Goal: Transaction & Acquisition: Obtain resource

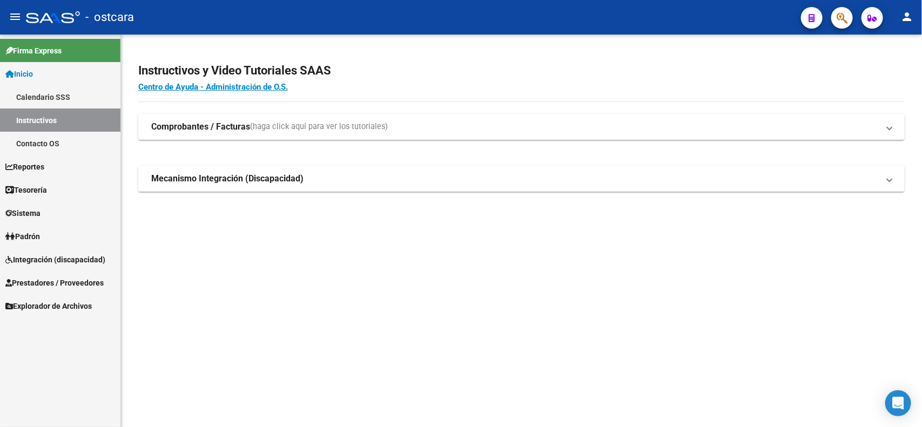
click at [42, 256] on span "Integración (discapacidad)" at bounding box center [55, 260] width 100 height 12
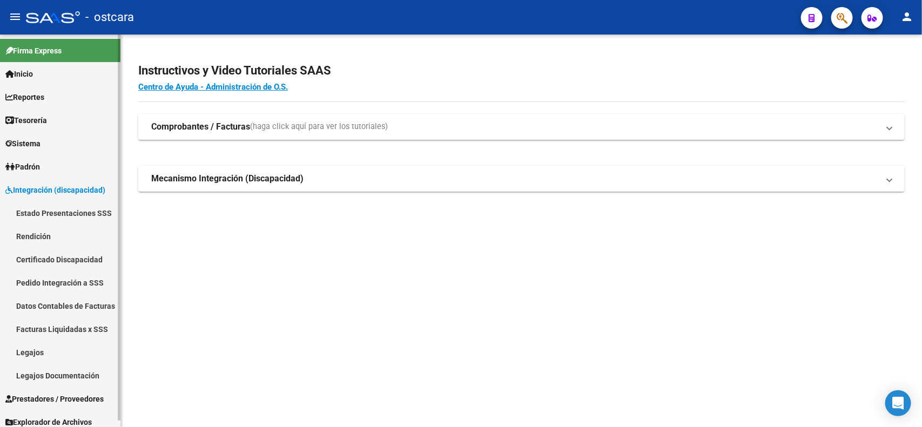
click at [68, 281] on link "Pedido Integración a SSS" at bounding box center [60, 282] width 121 height 23
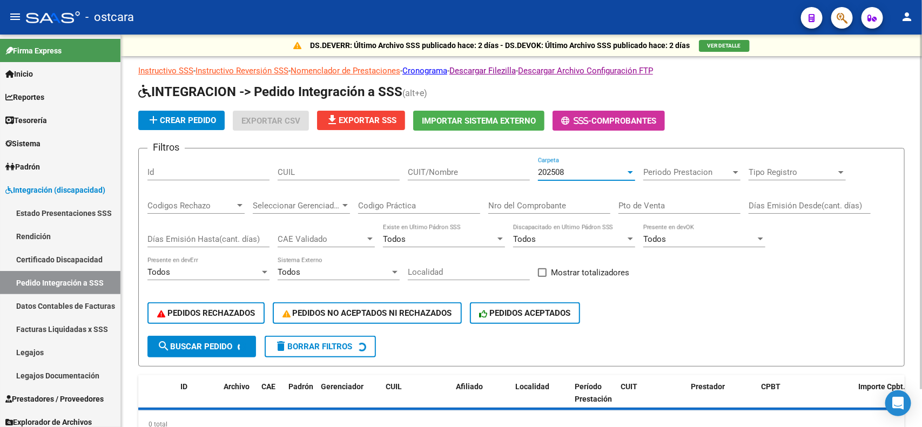
click at [590, 172] on div "202508" at bounding box center [582, 173] width 88 height 10
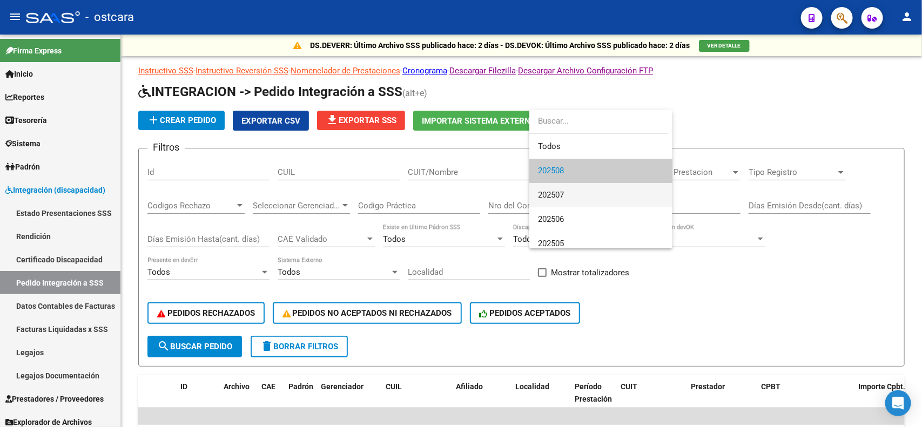
click at [569, 199] on span "202507" at bounding box center [601, 195] width 126 height 24
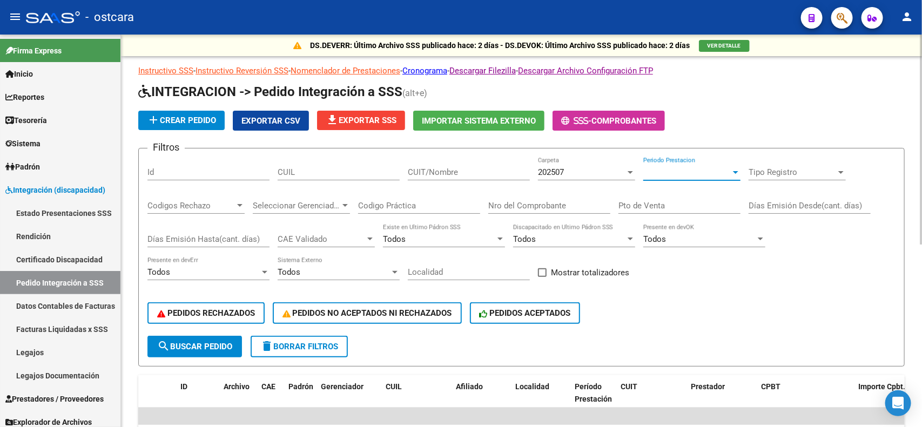
click at [669, 175] on span "Periodo Prestacion" at bounding box center [688, 173] width 88 height 10
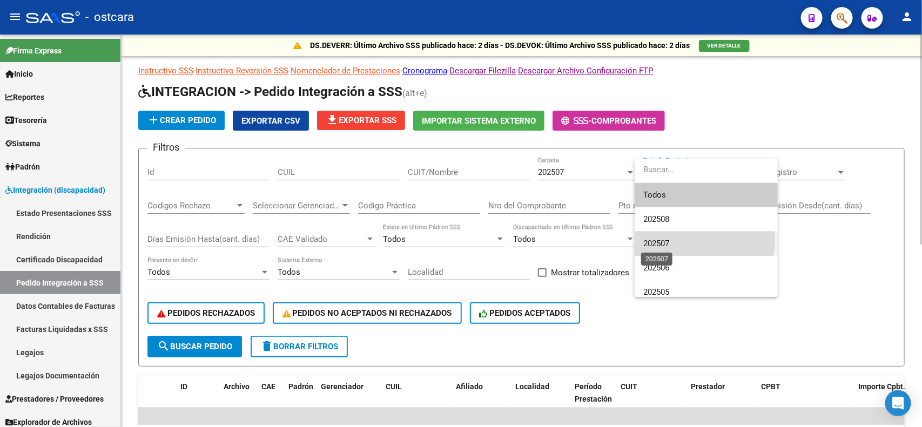
drag, startPoint x: 669, startPoint y: 239, endPoint x: 641, endPoint y: 242, distance: 27.6
click at [668, 240] on span "202507" at bounding box center [657, 244] width 26 height 10
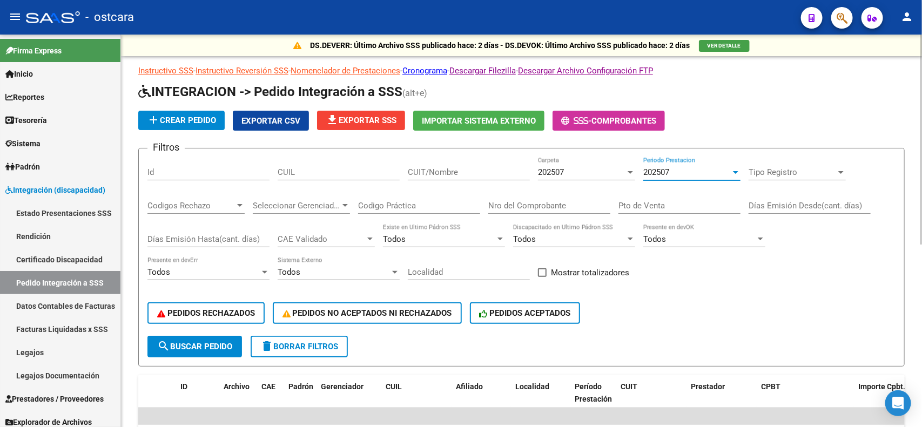
click at [435, 173] on input "CUIT/Nombre" at bounding box center [469, 173] width 122 height 10
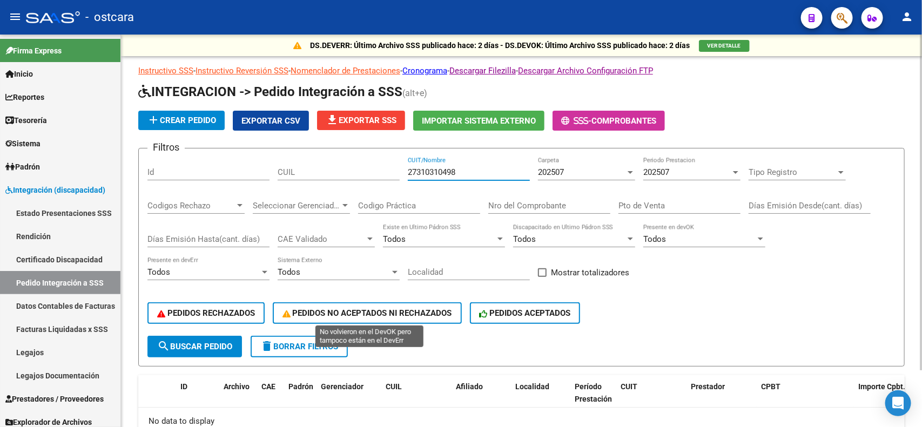
scroll to position [66, 0]
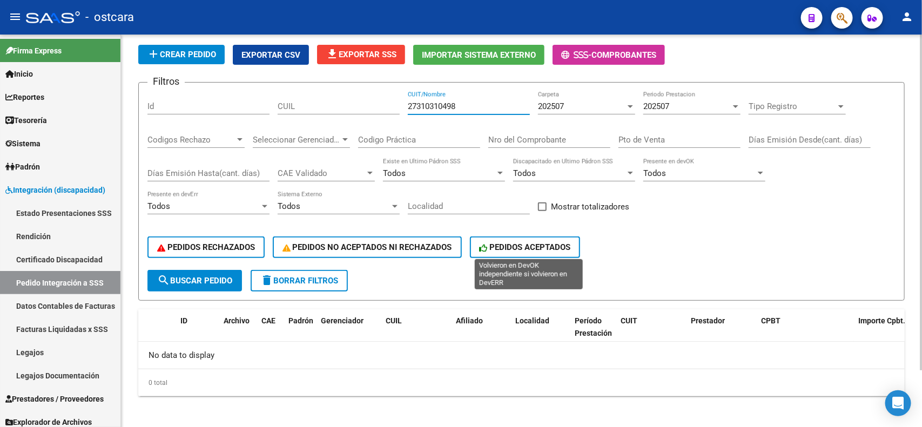
click at [529, 243] on span "PEDIDOS ACEPTADOS" at bounding box center [525, 248] width 91 height 10
drag, startPoint x: 474, startPoint y: 103, endPoint x: 347, endPoint y: 96, distance: 126.7
click at [349, 96] on div "Filtros Id CUIL 27310310498 CUIT/Nombre 202507 Carpeta 202507 Periodo Prestacio…" at bounding box center [522, 180] width 748 height 179
type input "27310310498"
click at [213, 277] on span "search Buscar Pedido" at bounding box center [194, 281] width 75 height 10
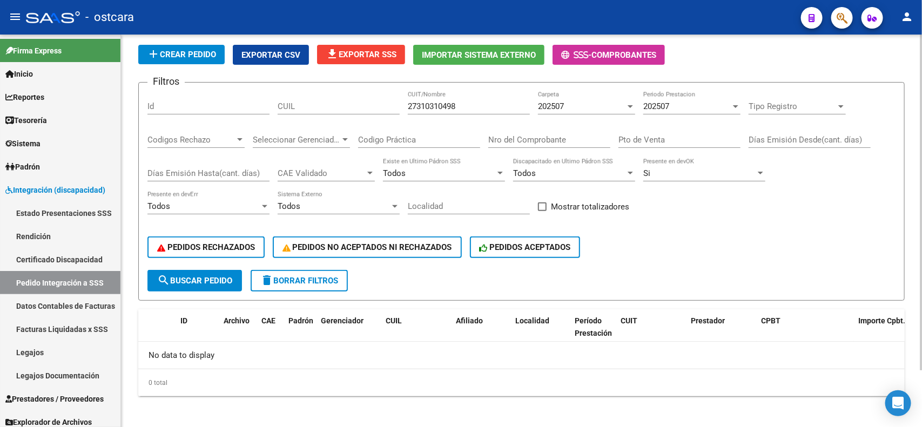
click at [572, 109] on div "202507" at bounding box center [582, 107] width 88 height 10
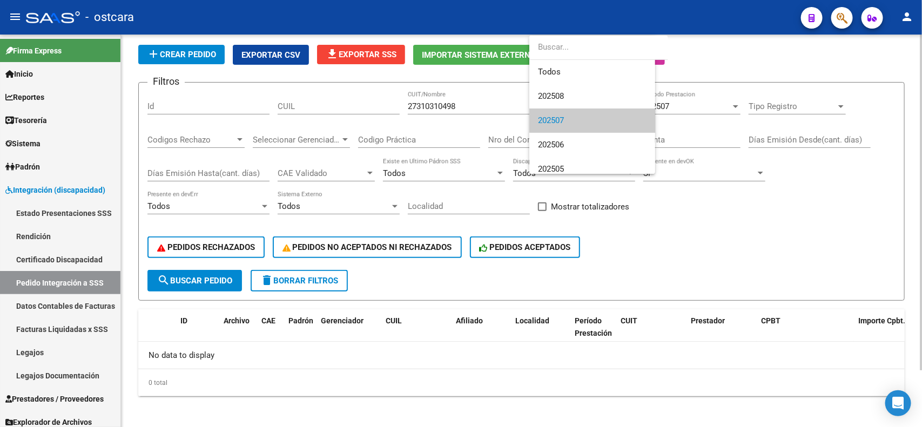
scroll to position [16, 0]
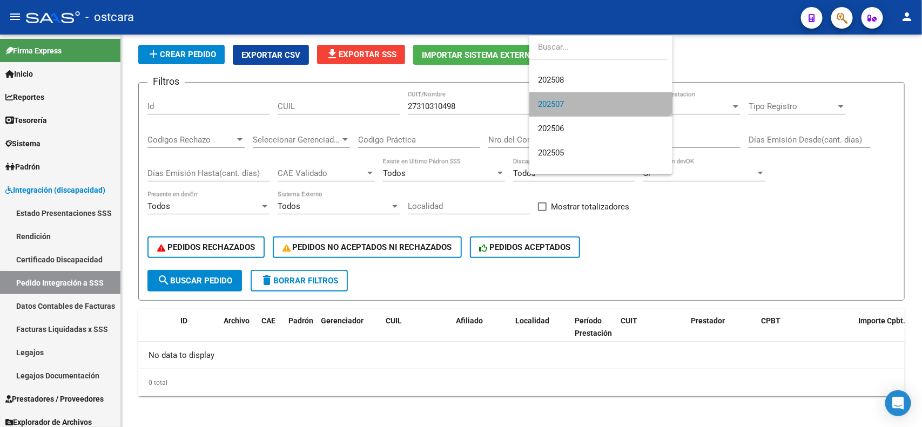
click at [576, 108] on span "202507" at bounding box center [601, 104] width 126 height 24
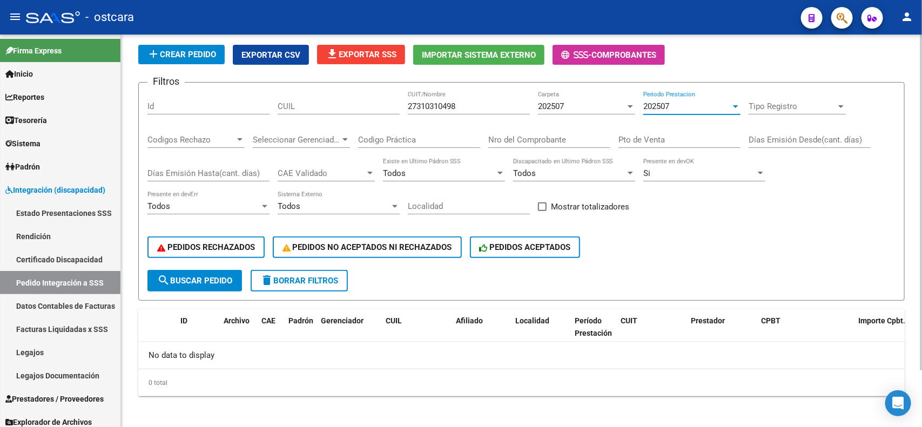
click at [684, 102] on div "202507" at bounding box center [688, 107] width 88 height 10
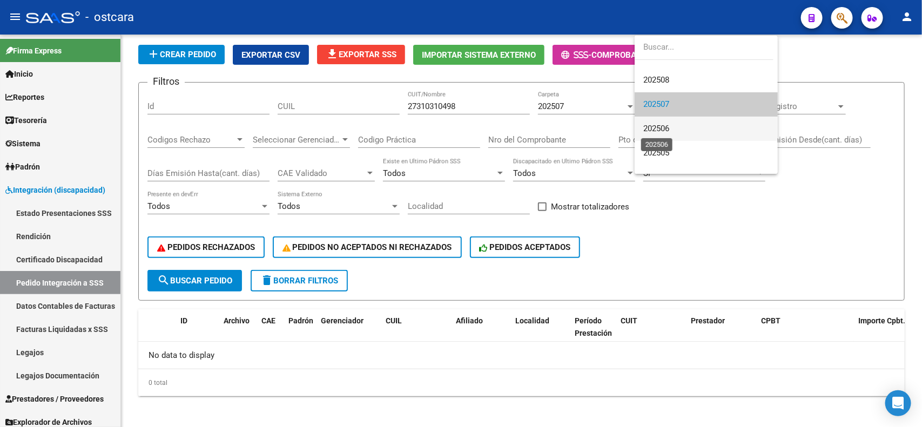
click at [669, 124] on span "202506" at bounding box center [657, 129] width 26 height 10
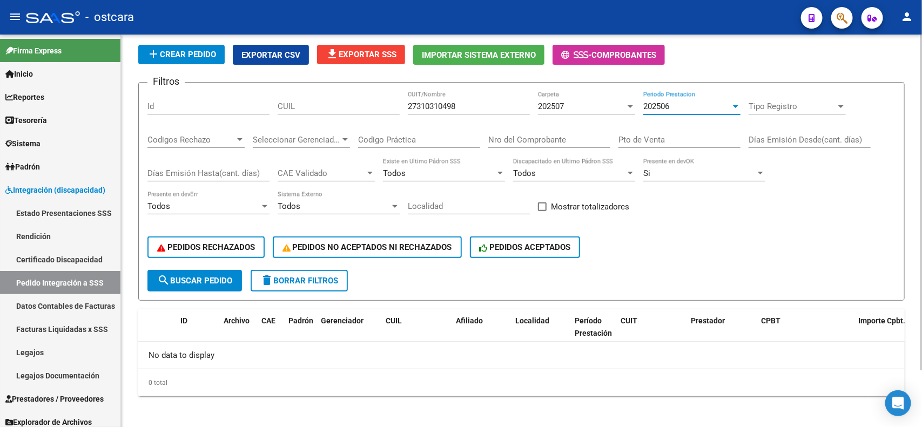
click at [206, 276] on span "search Buscar Pedido" at bounding box center [194, 281] width 75 height 10
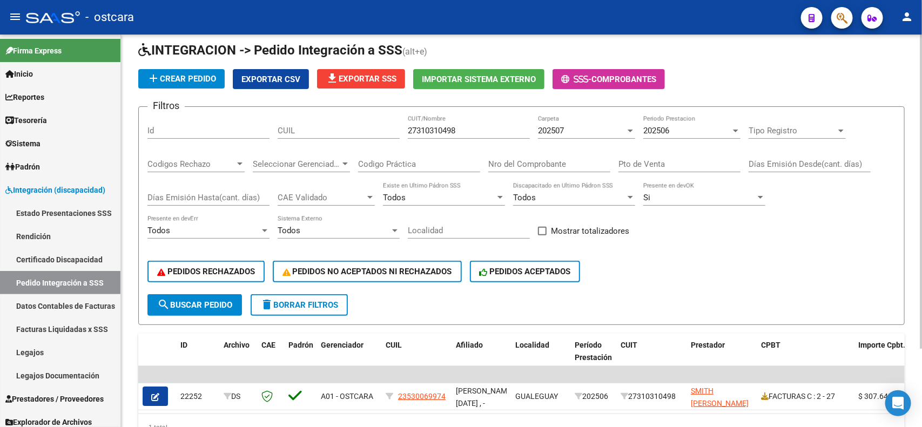
scroll to position [66, 0]
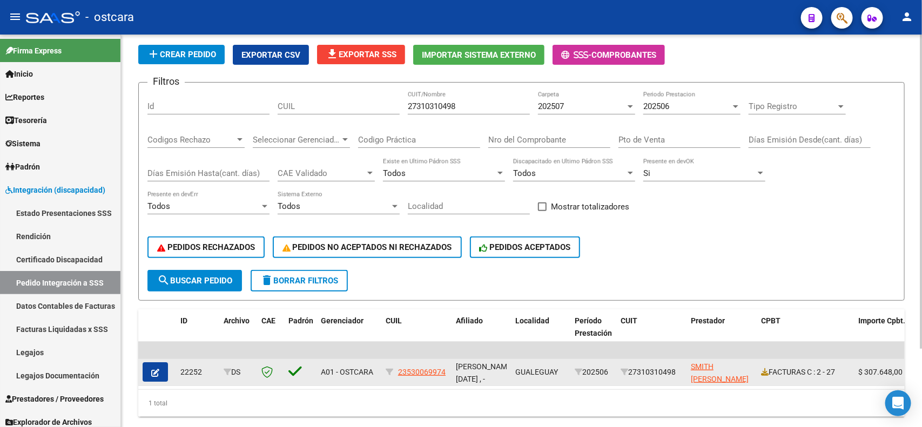
click at [153, 371] on icon "button" at bounding box center [155, 373] width 8 height 8
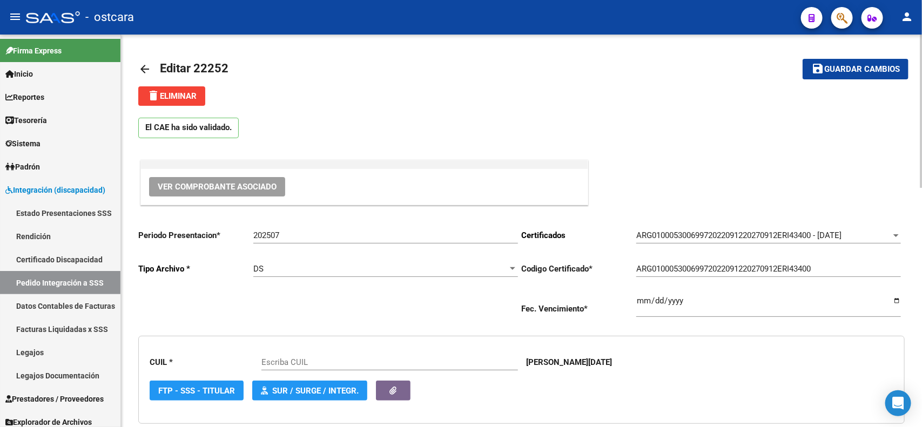
type input "23530069974"
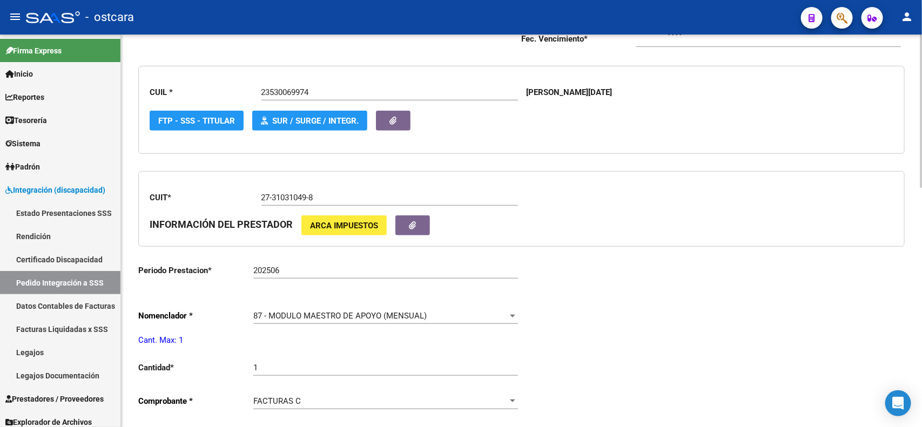
scroll to position [338, 0]
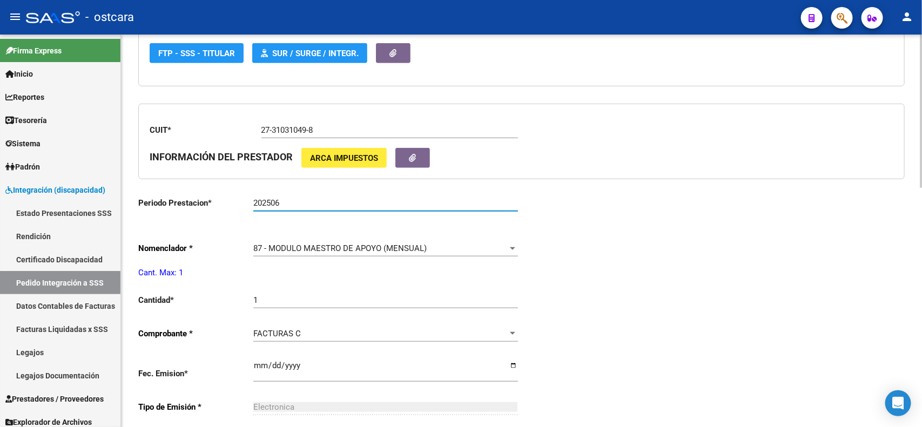
click at [290, 198] on input "202506" at bounding box center [385, 203] width 265 height 10
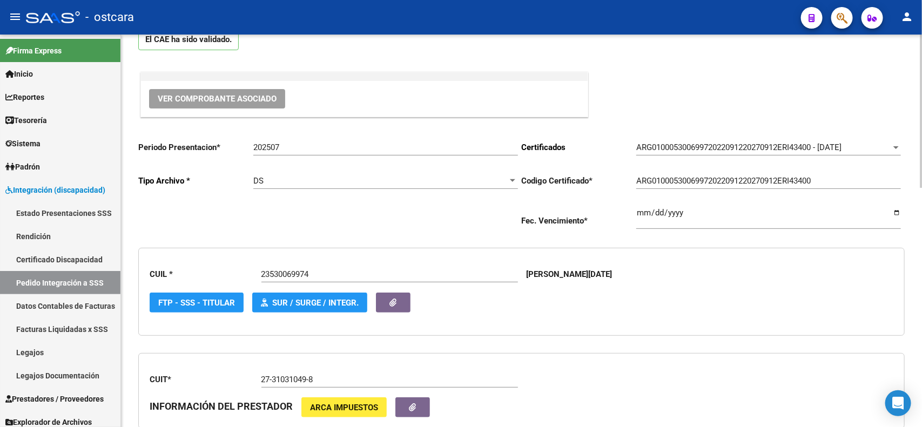
scroll to position [68, 0]
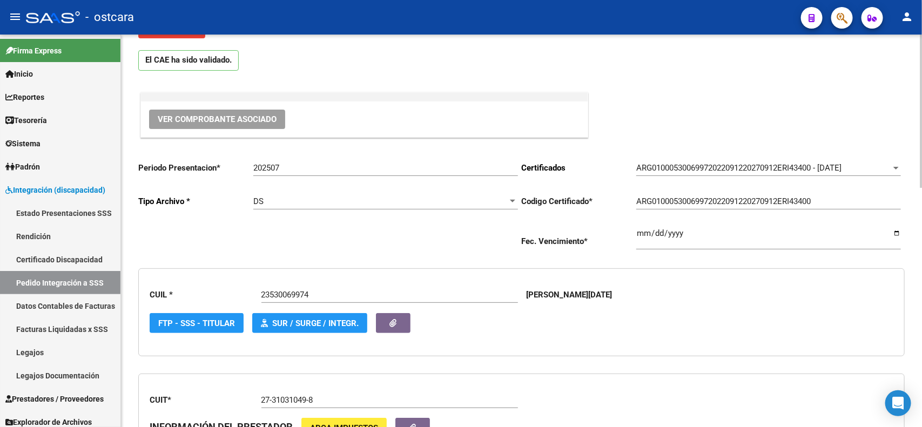
type input "202507"
click at [340, 174] on div "202507 Ingresar el Periodo" at bounding box center [385, 164] width 265 height 23
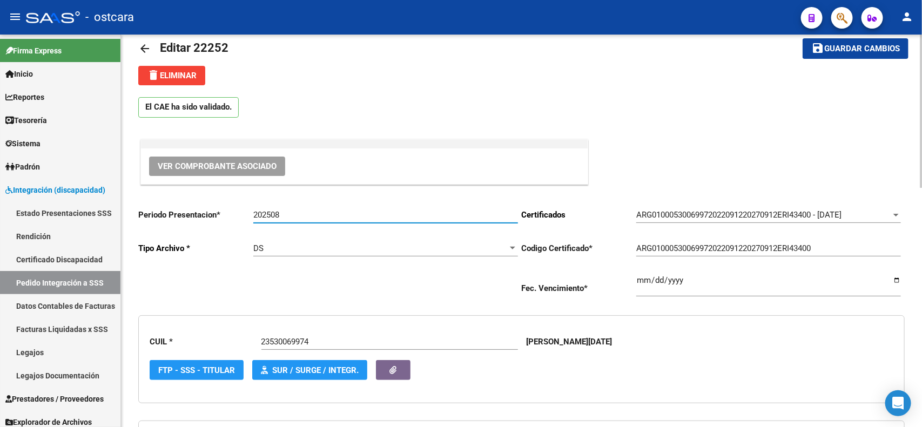
scroll to position [0, 0]
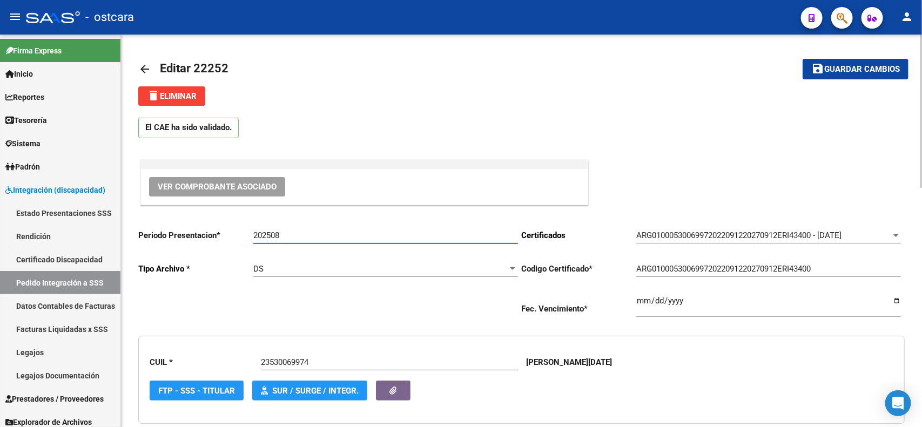
type input "202508"
click at [855, 76] on button "save Guardar cambios" at bounding box center [856, 69] width 106 height 20
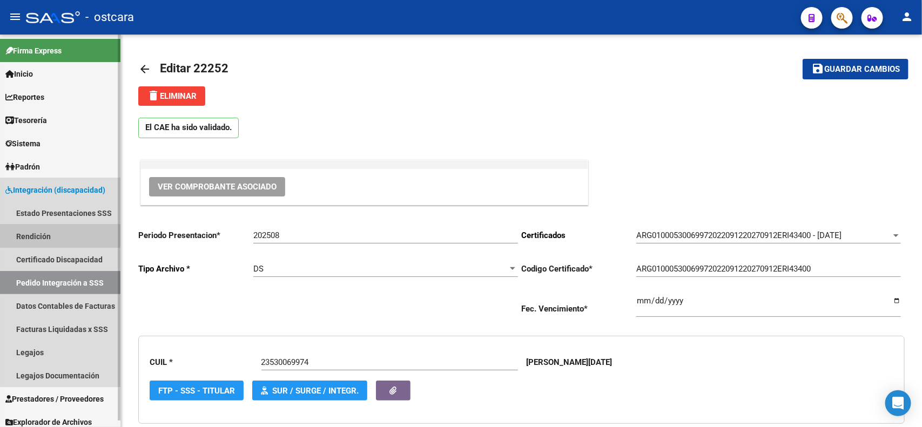
click at [45, 231] on link "Rendición" at bounding box center [60, 236] width 121 height 23
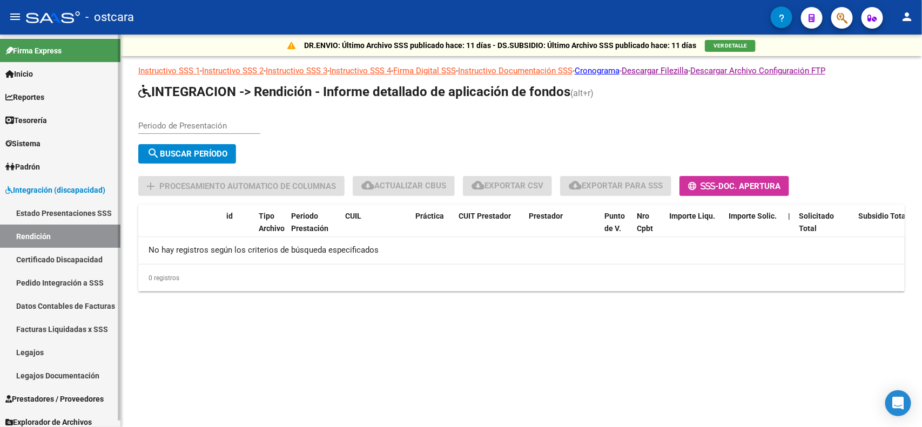
click at [69, 279] on link "Pedido Integración a SSS" at bounding box center [60, 282] width 121 height 23
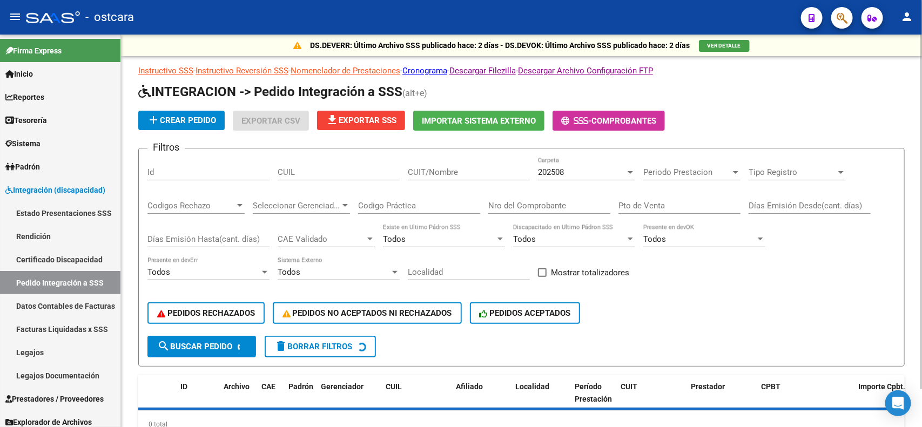
click at [566, 158] on div "202508 Carpeta" at bounding box center [586, 168] width 97 height 23
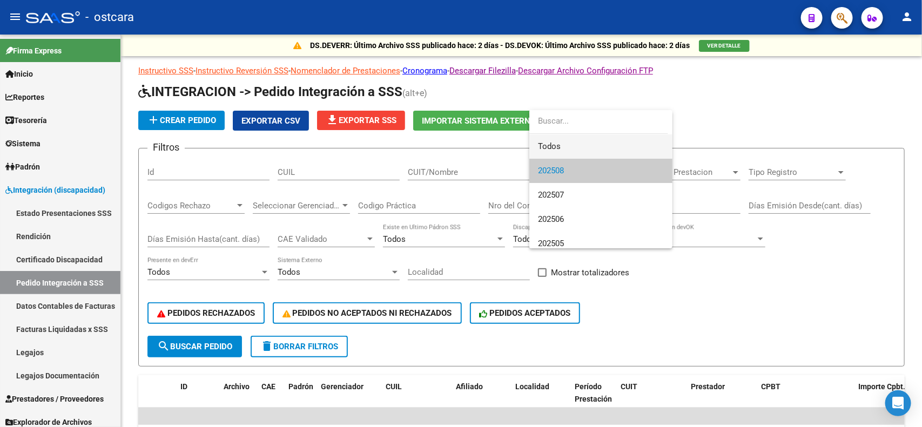
click at [567, 147] on span "Todos" at bounding box center [601, 147] width 126 height 24
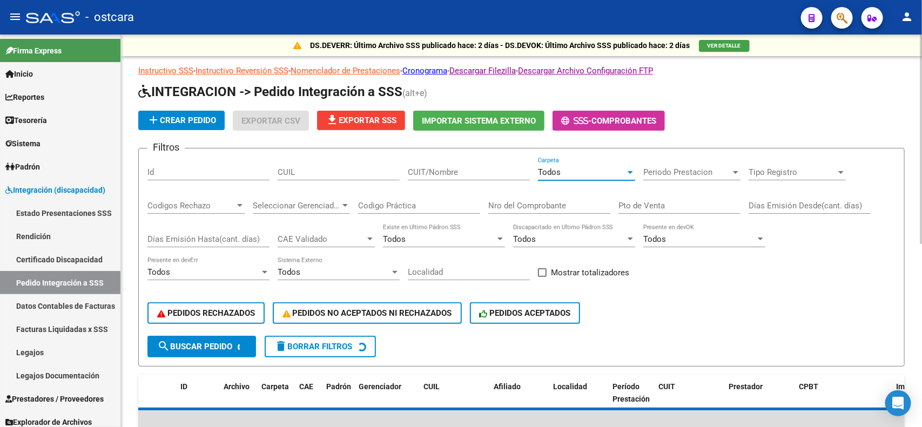
click at [577, 173] on div "Todos" at bounding box center [582, 173] width 88 height 10
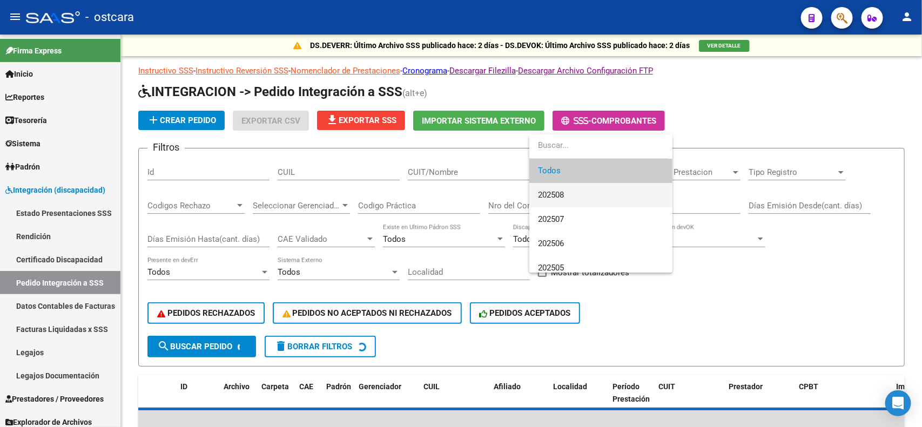
click at [579, 195] on span "202508" at bounding box center [601, 195] width 126 height 24
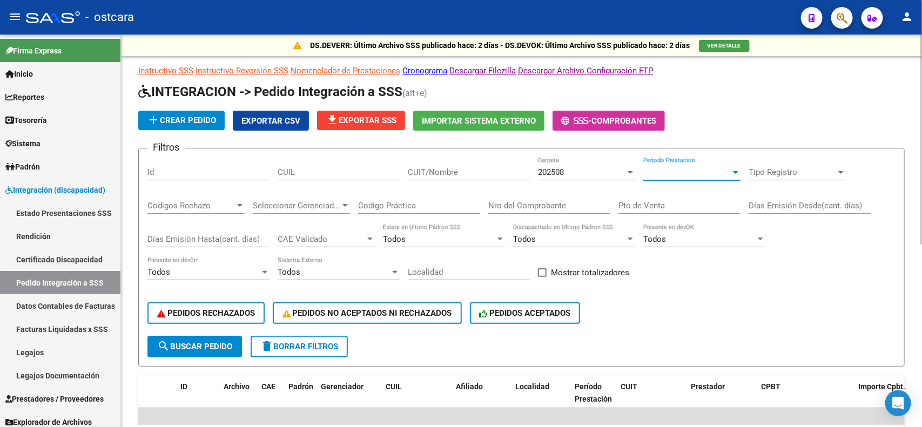
click at [700, 174] on span "Periodo Prestacion" at bounding box center [688, 173] width 88 height 10
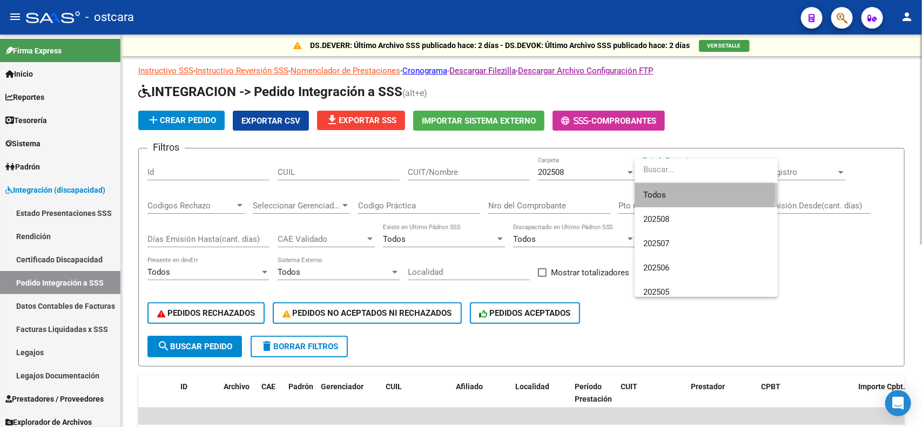
click at [690, 192] on span "Todos" at bounding box center [707, 195] width 126 height 24
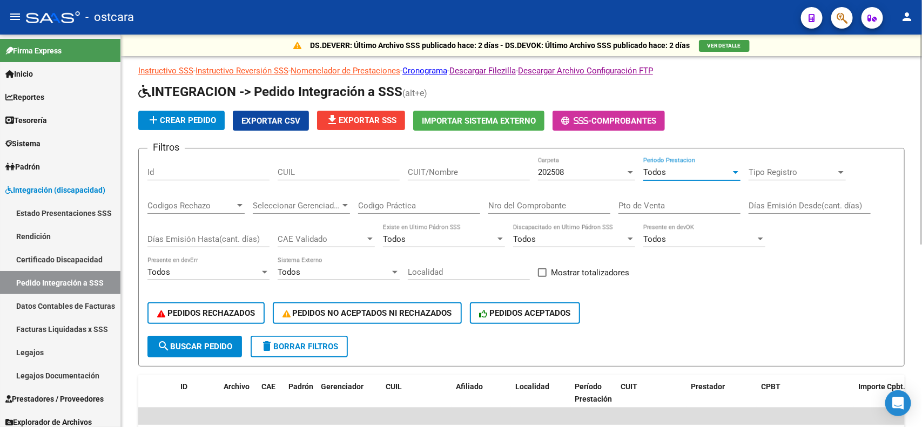
click at [791, 179] on div "Tipo Registro Tipo Registro" at bounding box center [797, 174] width 97 height 34
click at [792, 165] on div "Tipo Registro Tipo Registro" at bounding box center [797, 168] width 97 height 23
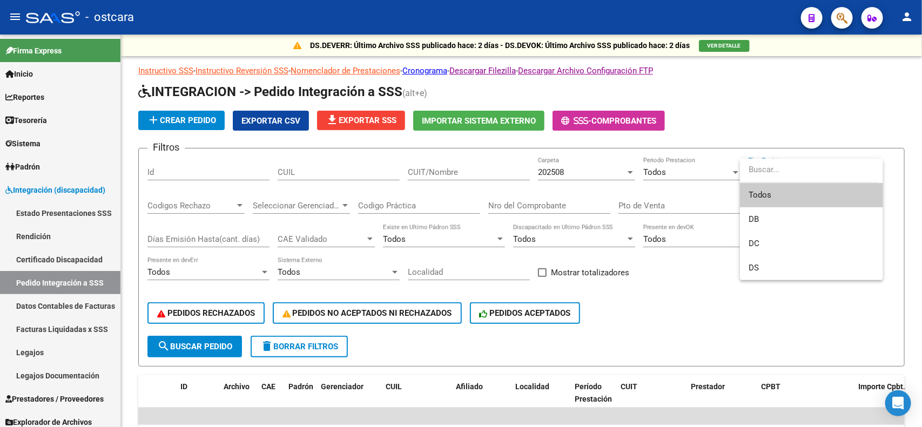
click at [788, 192] on span "Todos" at bounding box center [812, 195] width 126 height 24
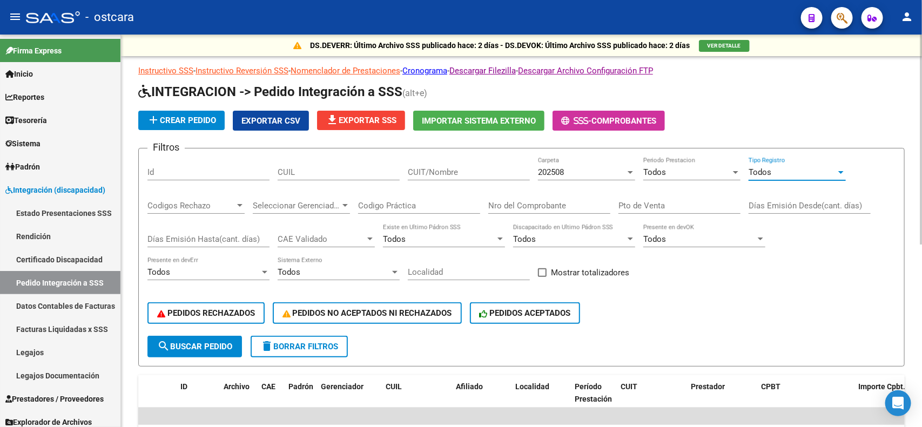
click at [323, 120] on button "file_download Exportar SSS" at bounding box center [361, 120] width 88 height 19
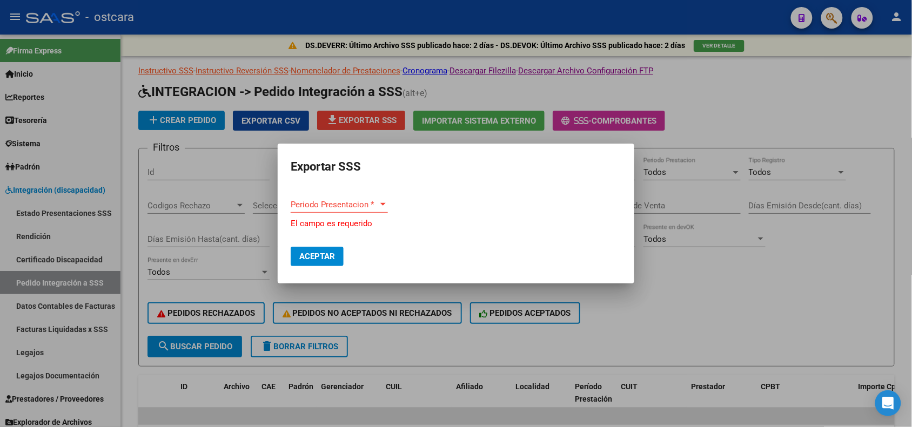
click at [368, 200] on div "Periodo Presentacion * Periodo Presentacion *" at bounding box center [339, 205] width 97 height 16
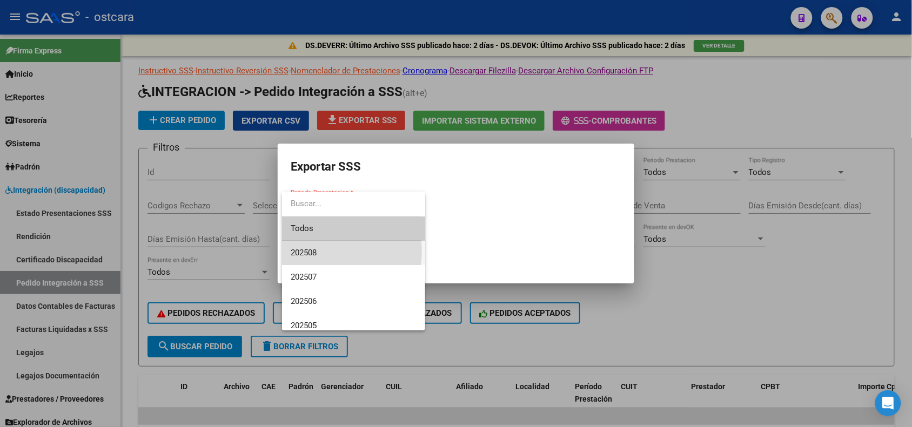
click at [319, 251] on span "202508" at bounding box center [354, 253] width 126 height 24
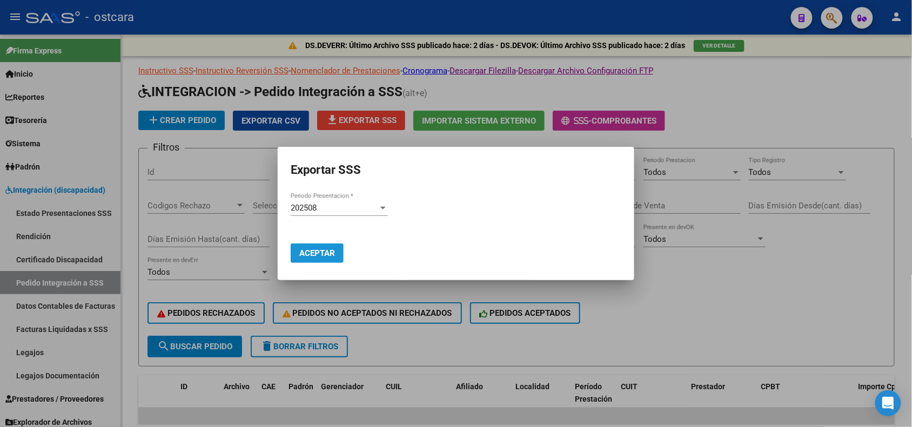
click at [326, 259] on button "Aceptar" at bounding box center [317, 253] width 53 height 19
